Goal: Task Accomplishment & Management: Use online tool/utility

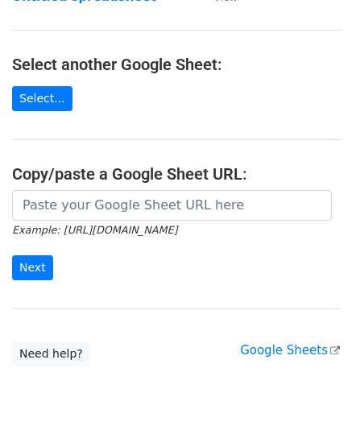
scroll to position [161, 0]
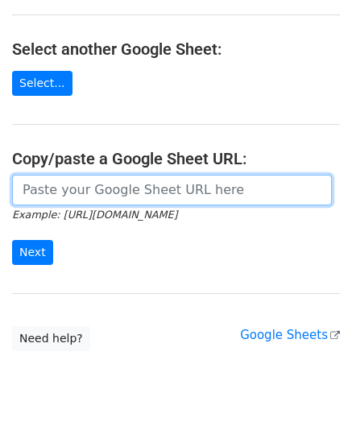
click at [72, 188] on input "url" at bounding box center [172, 190] width 320 height 31
paste input "https://docs.google.com/spreadsheets/d/1LAYeREfiDq40fOaPJe2N3DFNw78kEMx72rb2R1F…"
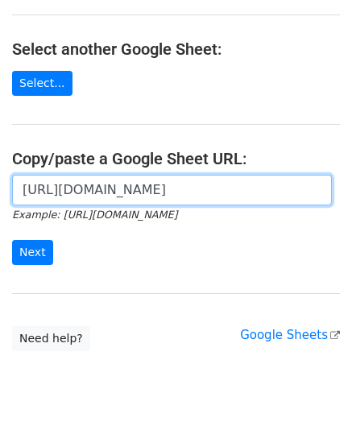
scroll to position [0, 348]
type input "https://docs.google.com/spreadsheets/d/1LAYeREfiDq40fOaPJe2N3DFNw78kEMx72rb2R1F…"
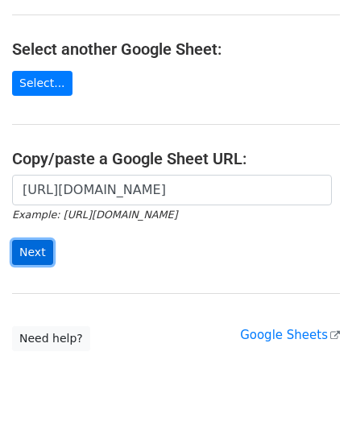
click at [40, 248] on input "Next" at bounding box center [32, 252] width 41 height 25
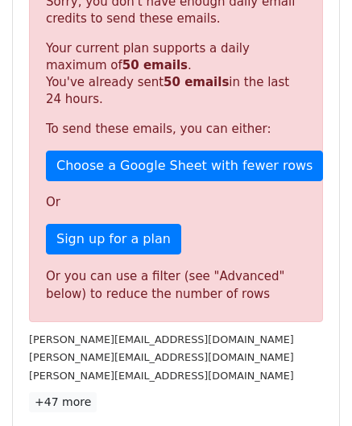
scroll to position [544, 0]
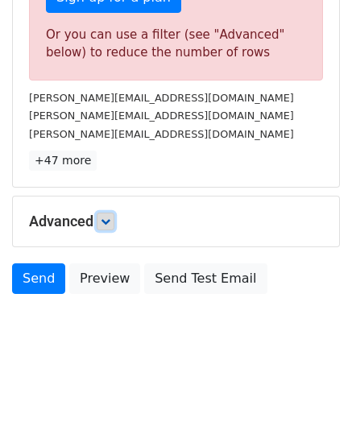
click at [110, 218] on icon at bounding box center [106, 222] width 10 height 10
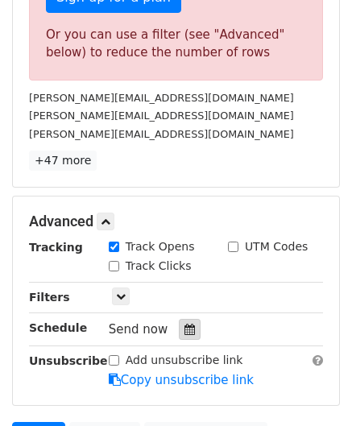
click at [185, 326] on icon at bounding box center [189, 329] width 10 height 11
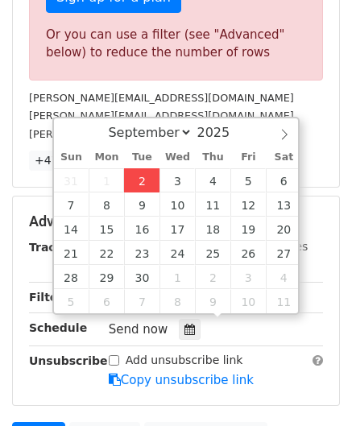
type input "[DATE] 12:00"
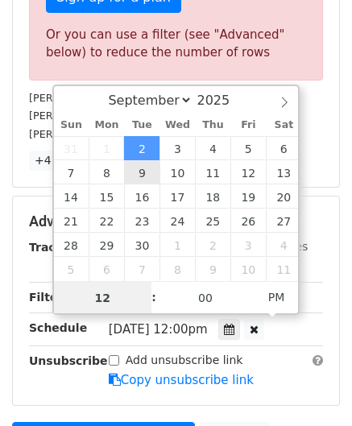
paste input "4"
type input "4"
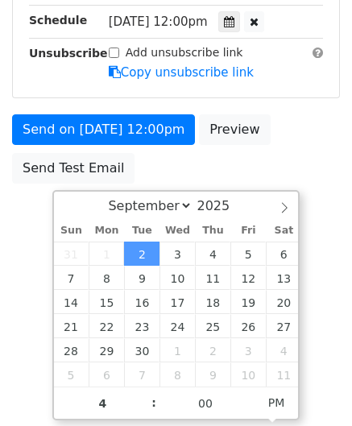
type input "[DATE] 16:00"
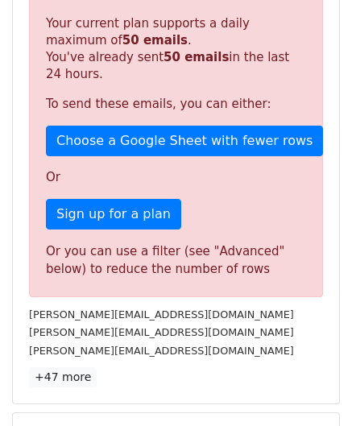
scroll to position [739, 0]
